Goal: Task Accomplishment & Management: Manage account settings

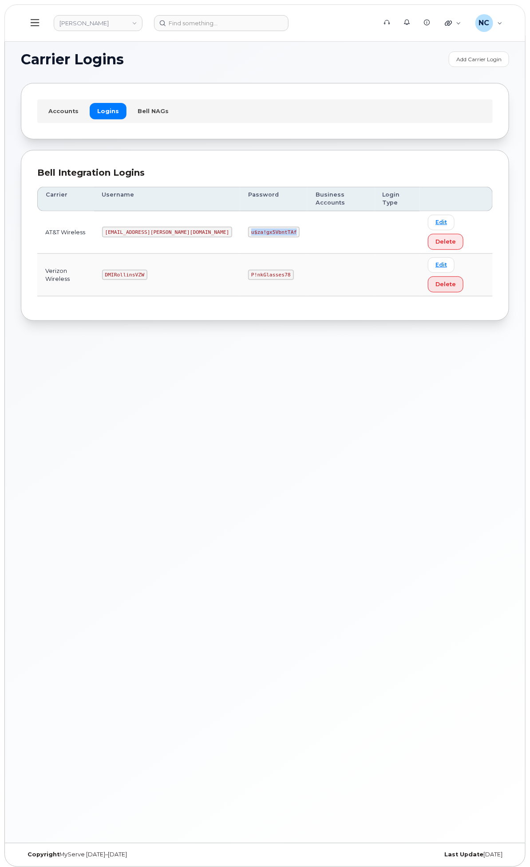
drag, startPoint x: 335, startPoint y: 229, endPoint x: 289, endPoint y: 232, distance: 46.2
click at [289, 232] on code "u$za!gx5VbntTAf" at bounding box center [273, 232] width 51 height 11
copy code "u$za!gx5VbntTAf"
